Goal: Transaction & Acquisition: Purchase product/service

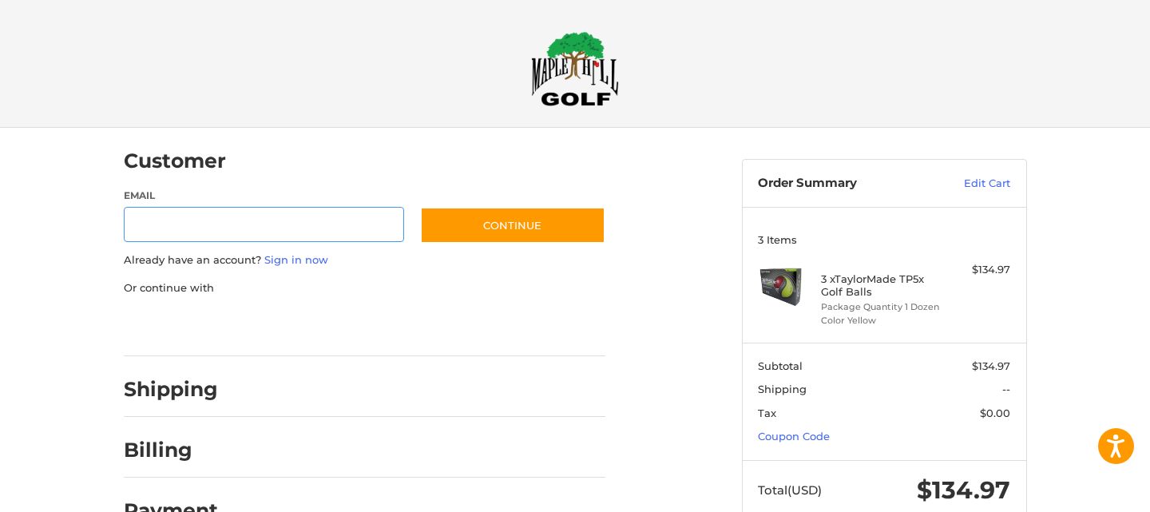
scroll to position [25, 0]
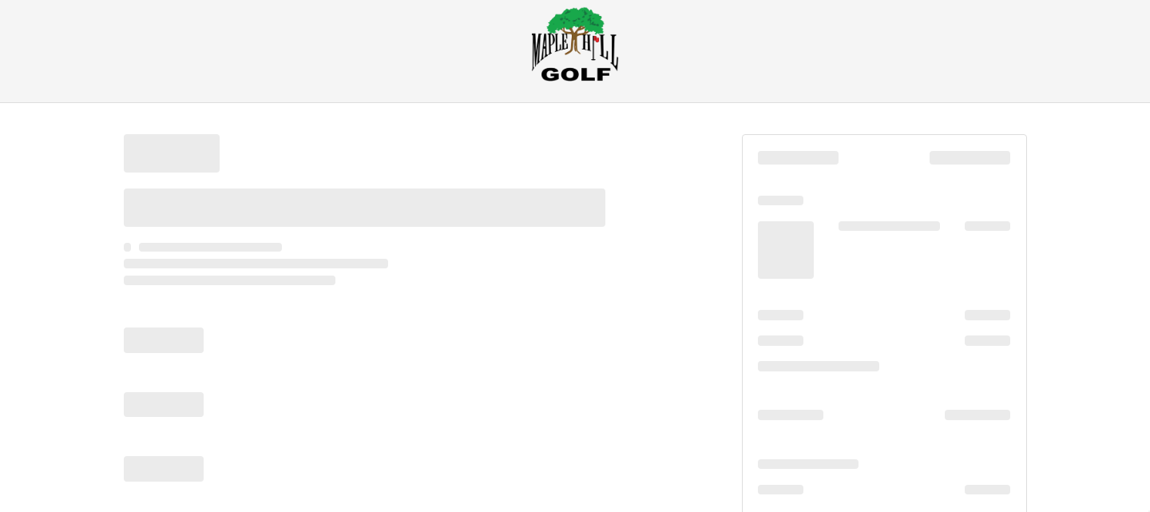
scroll to position [25, 0]
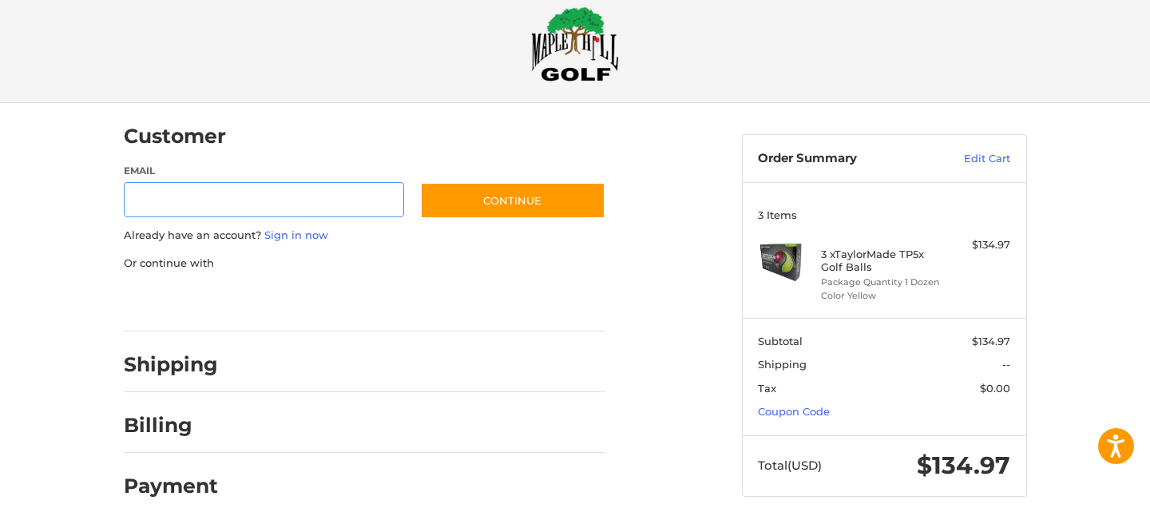
click at [974, 157] on link "Edit Cart" at bounding box center [970, 159] width 81 height 16
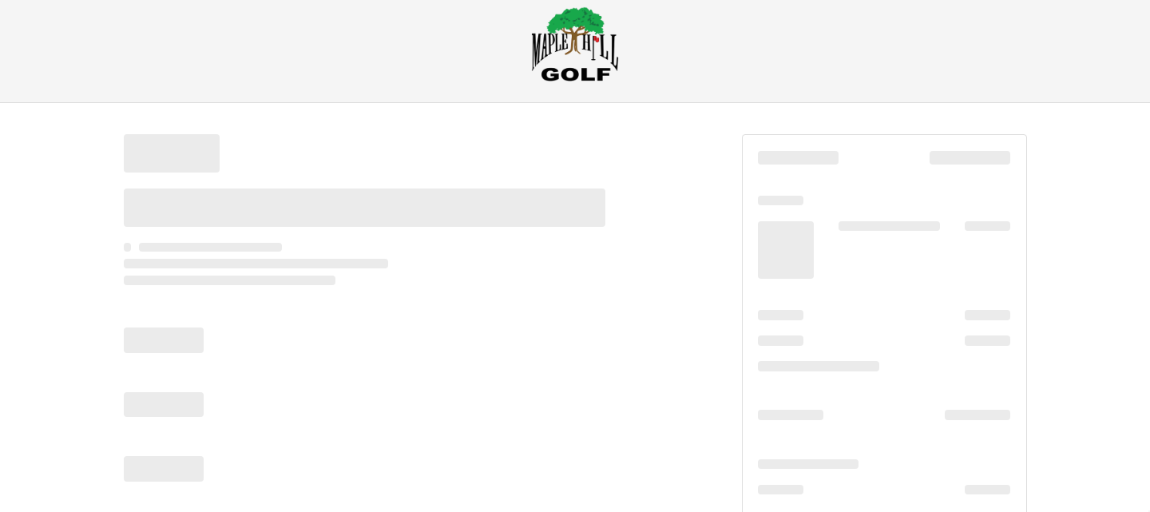
scroll to position [25, 0]
